Goal: Transaction & Acquisition: Purchase product/service

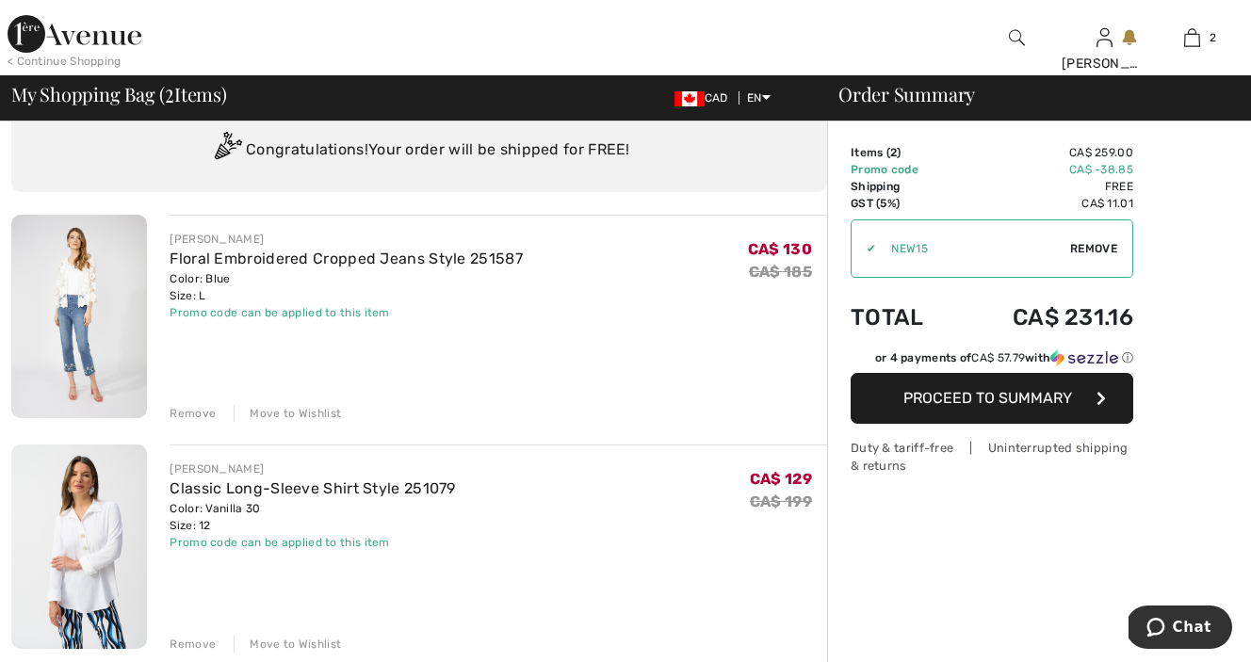
scroll to position [66, 0]
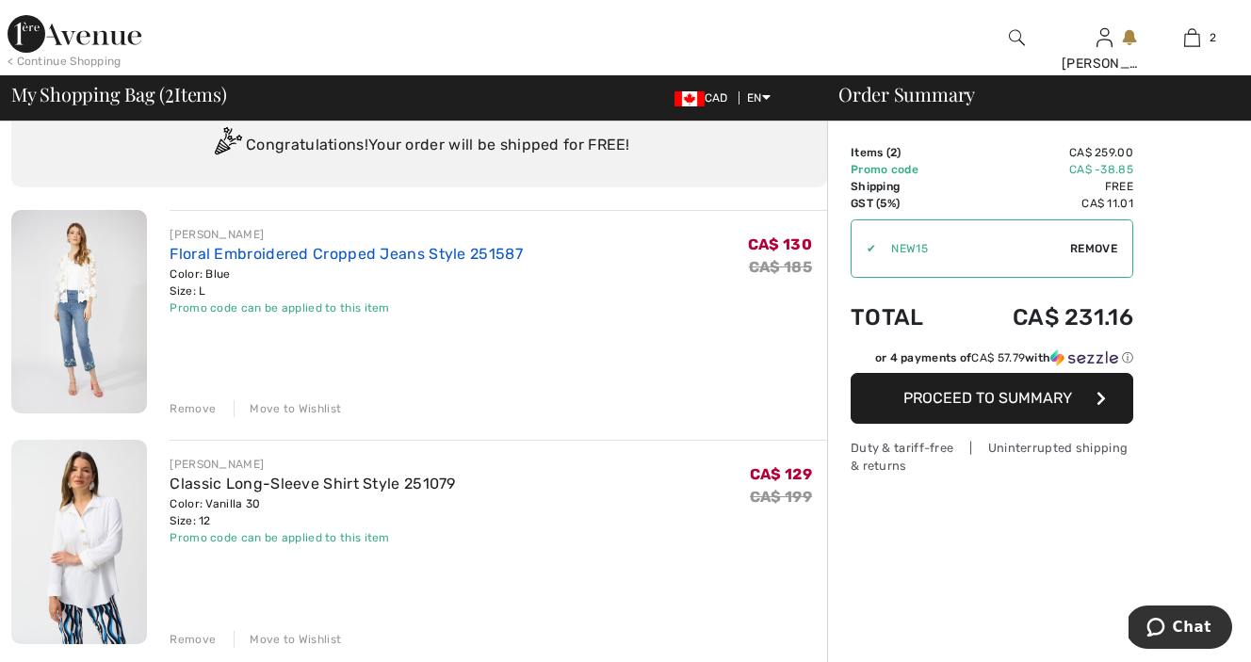
click at [286, 254] on link "Floral Embroidered Cropped Jeans Style 251587" at bounding box center [346, 254] width 353 height 18
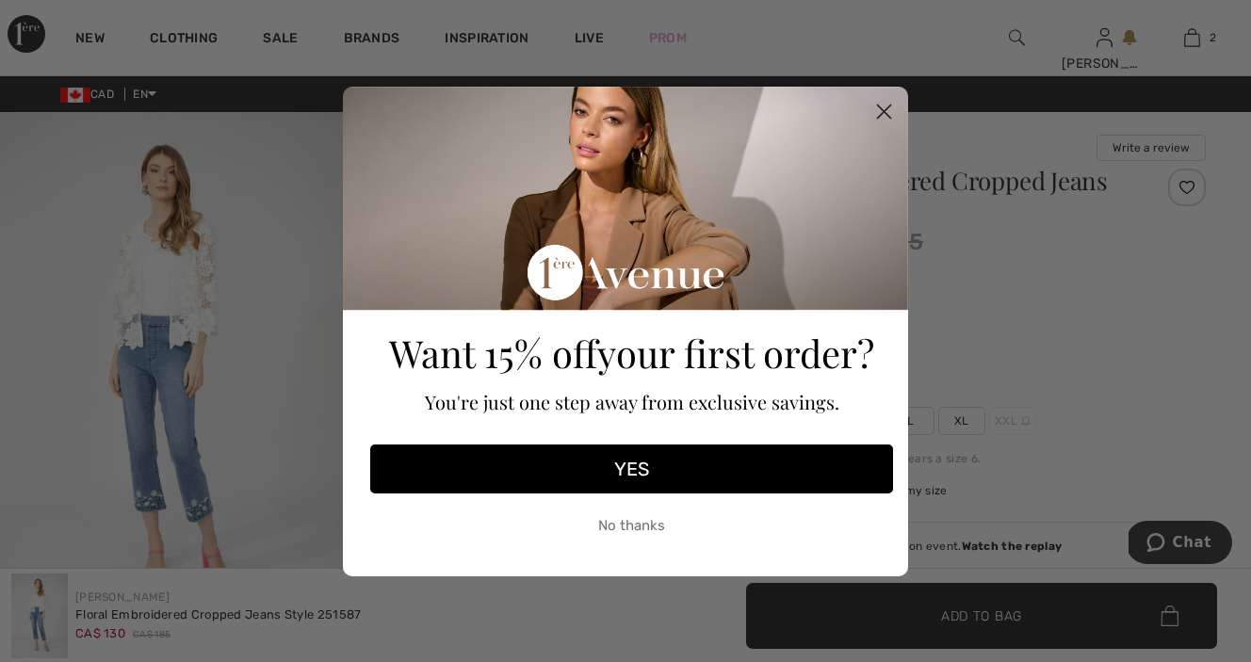
click at [885, 107] on circle "Close dialog" at bounding box center [883, 110] width 31 height 31
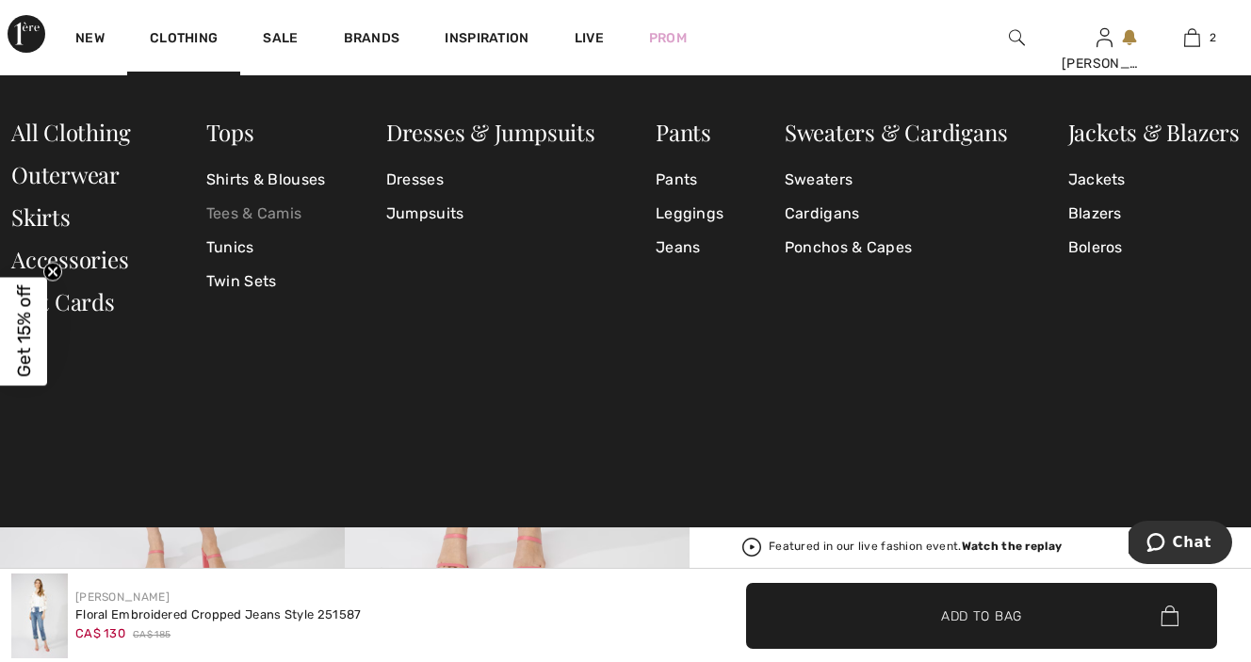
click at [241, 216] on link "Tees & Camis" at bounding box center [266, 214] width 120 height 34
click at [691, 250] on link "Jeans" at bounding box center [689, 248] width 68 height 34
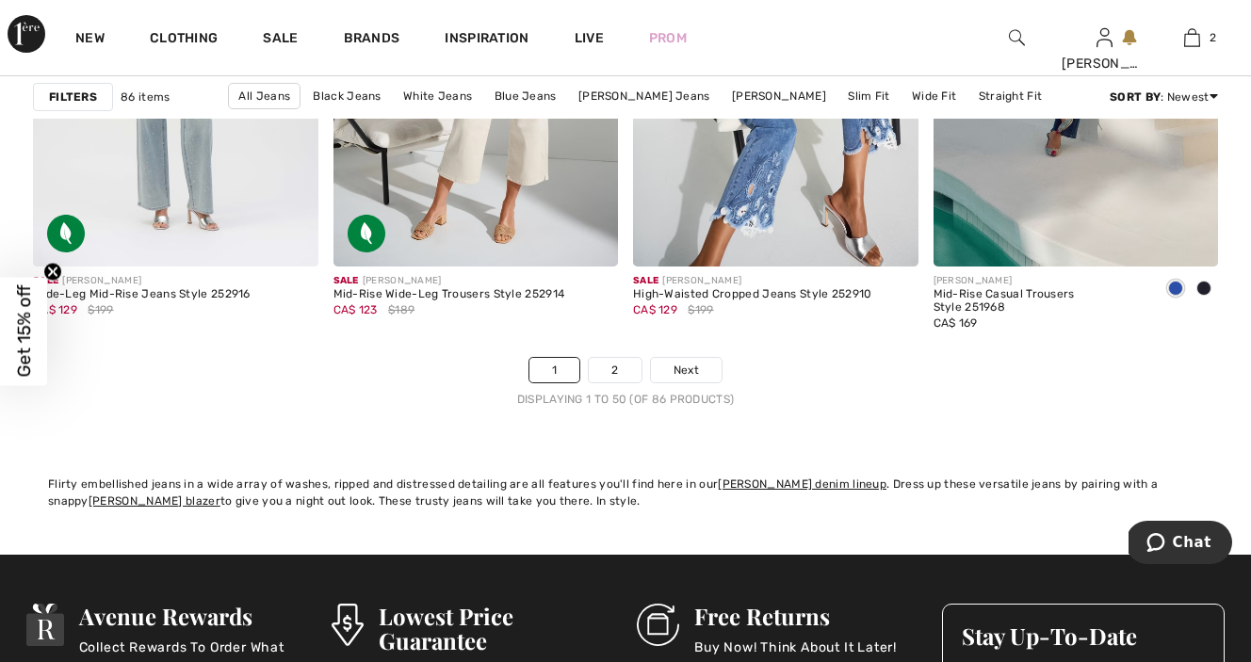
scroll to position [7935, 0]
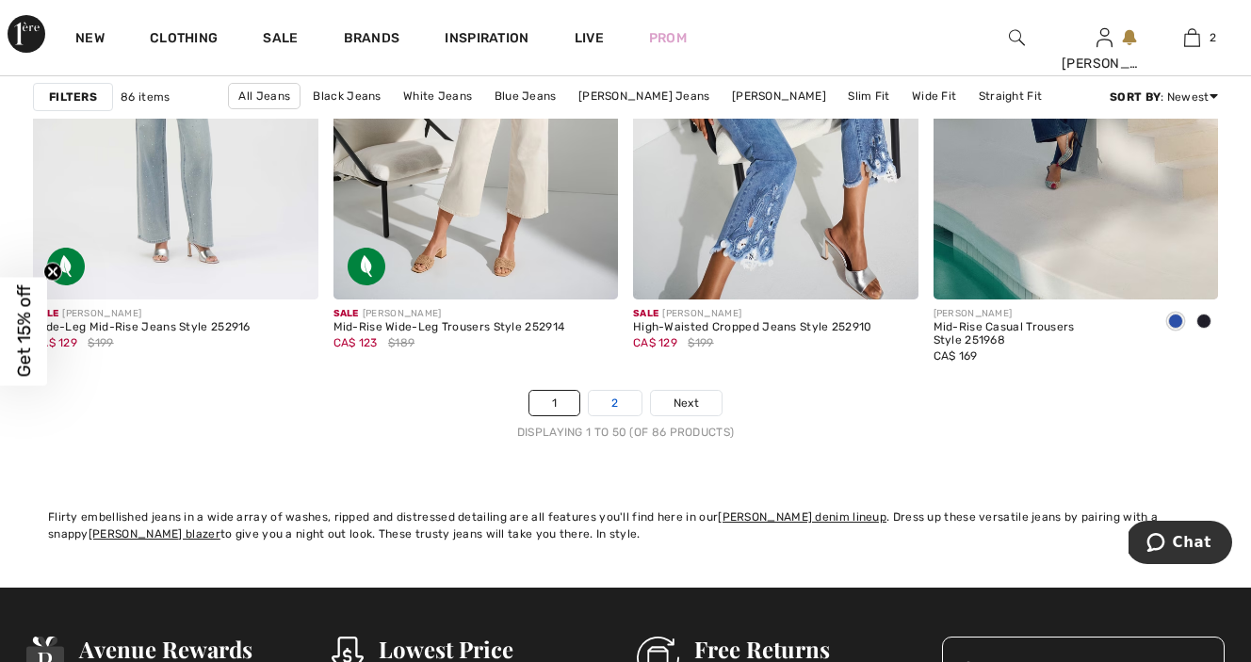
click at [610, 404] on link "2" at bounding box center [615, 403] width 52 height 24
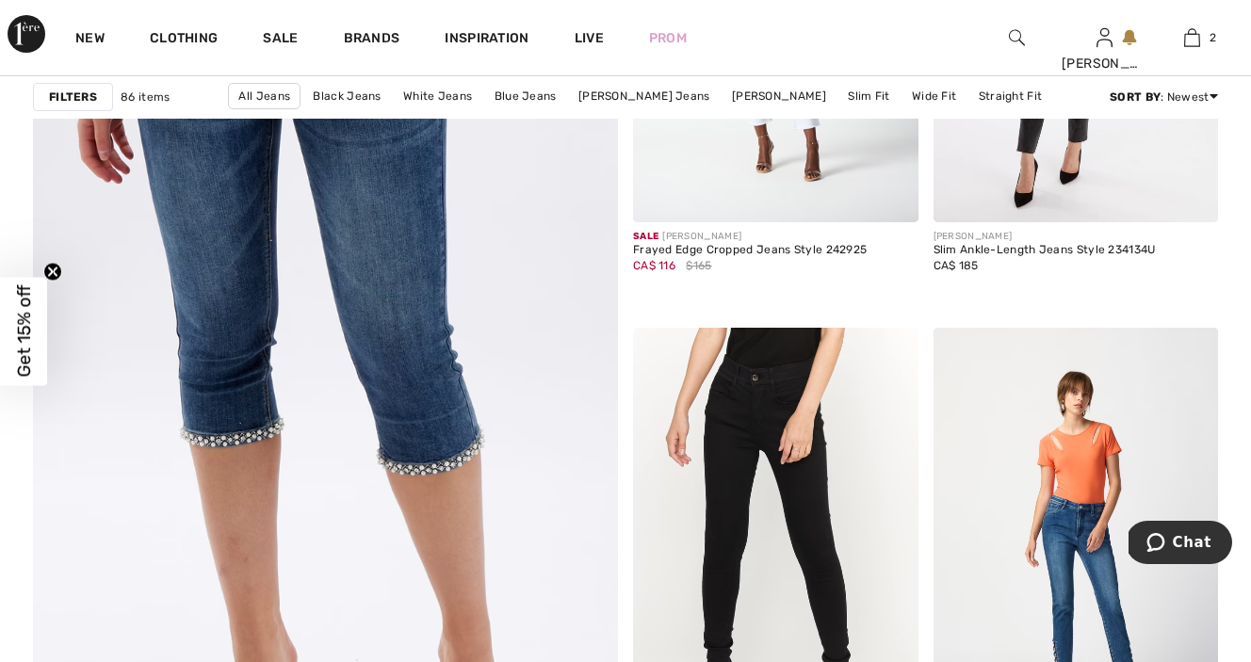
scroll to position [4616, 0]
